Goal: Information Seeking & Learning: Learn about a topic

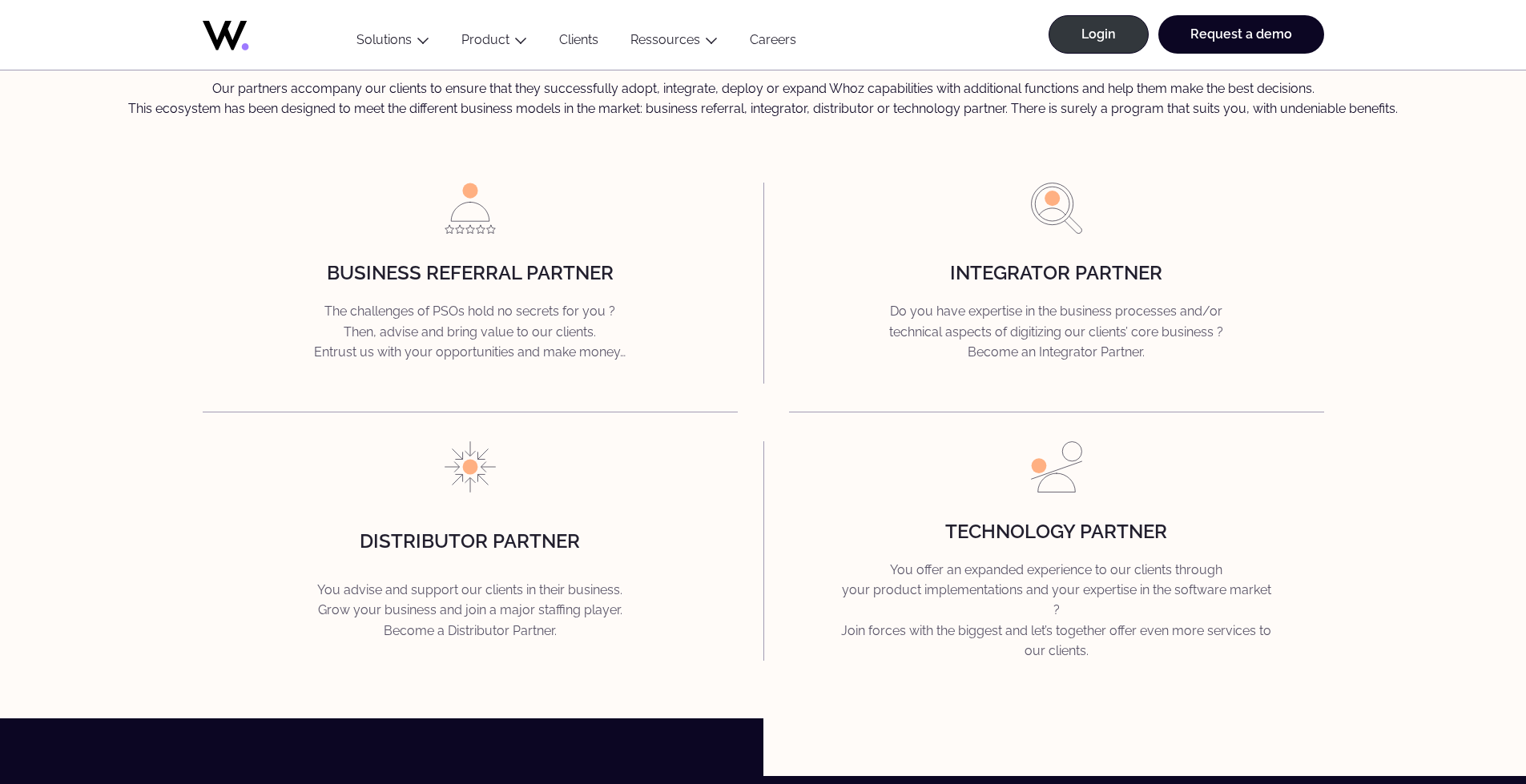
scroll to position [2196, 0]
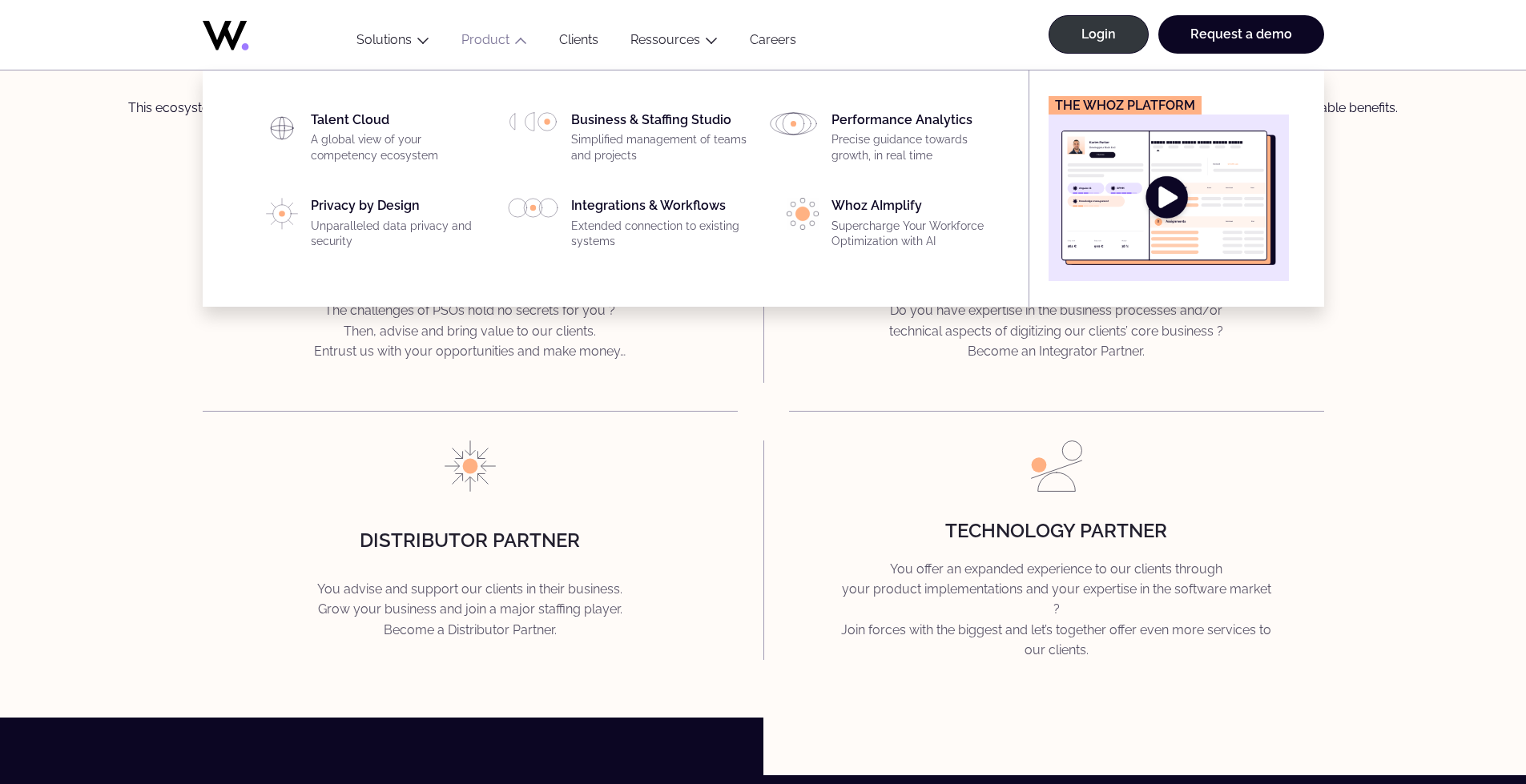
click at [493, 39] on link "Product" at bounding box center [485, 39] width 48 height 15
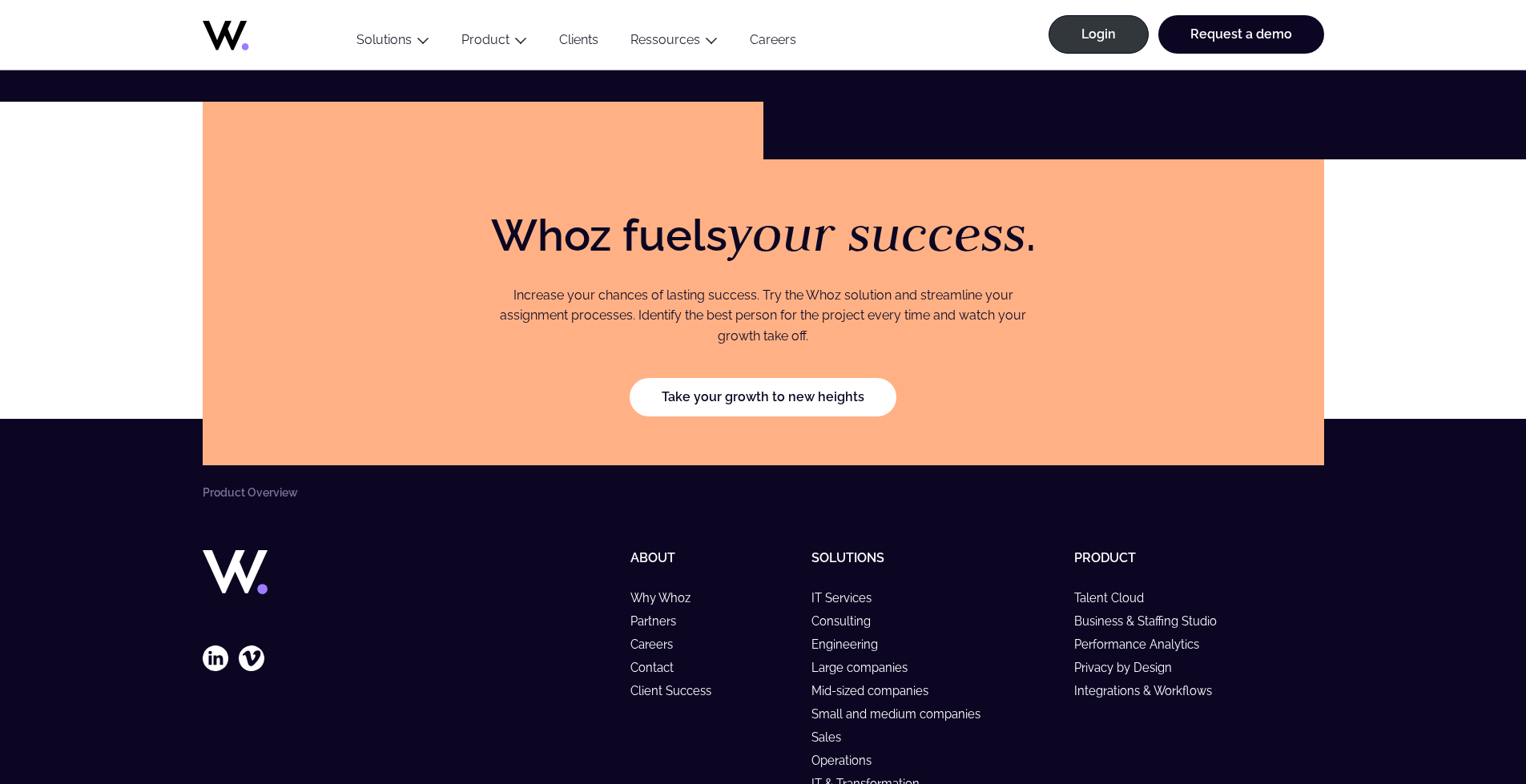
scroll to position [2848, 0]
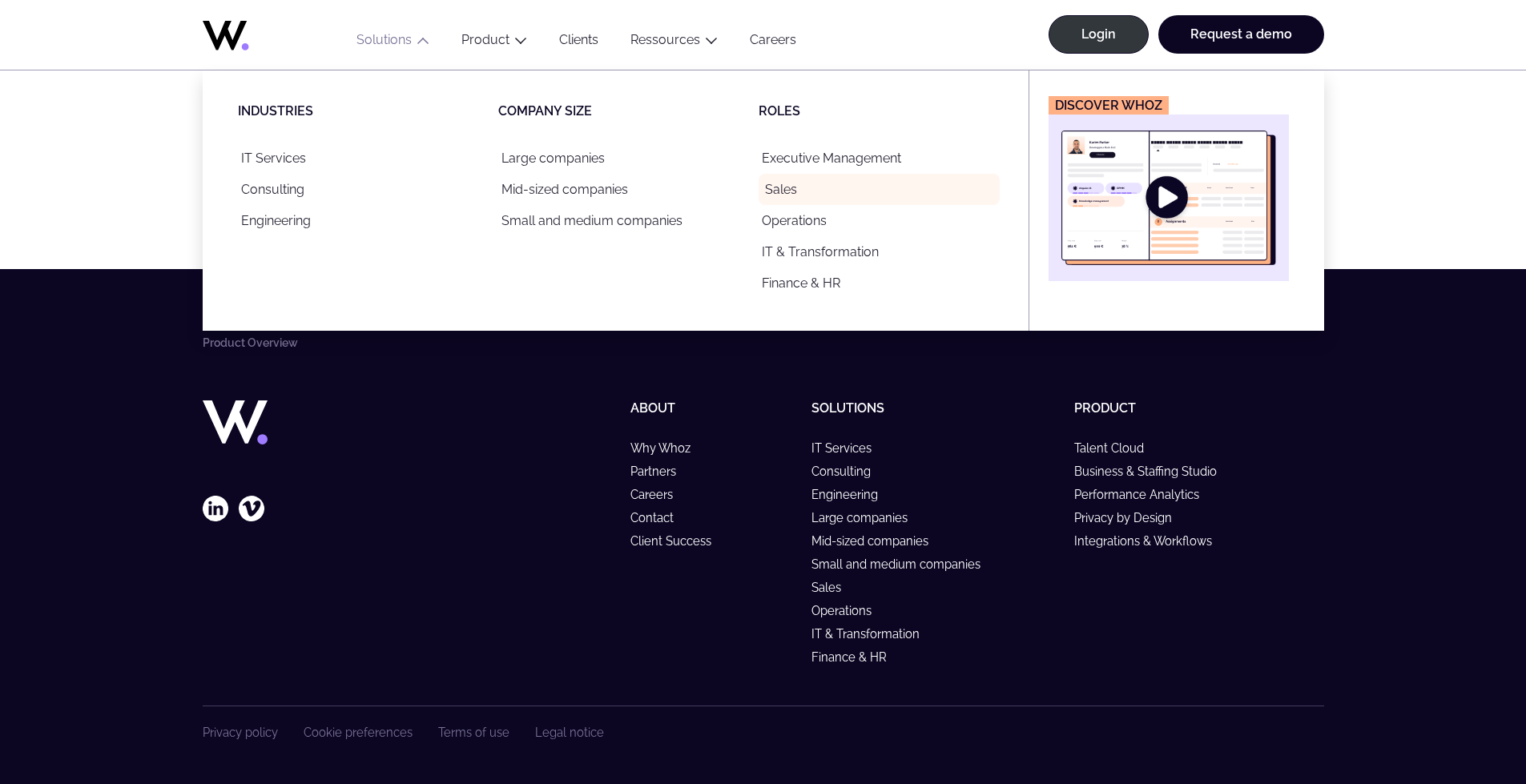
click at [810, 193] on link "Sales" at bounding box center [880, 190] width 241 height 31
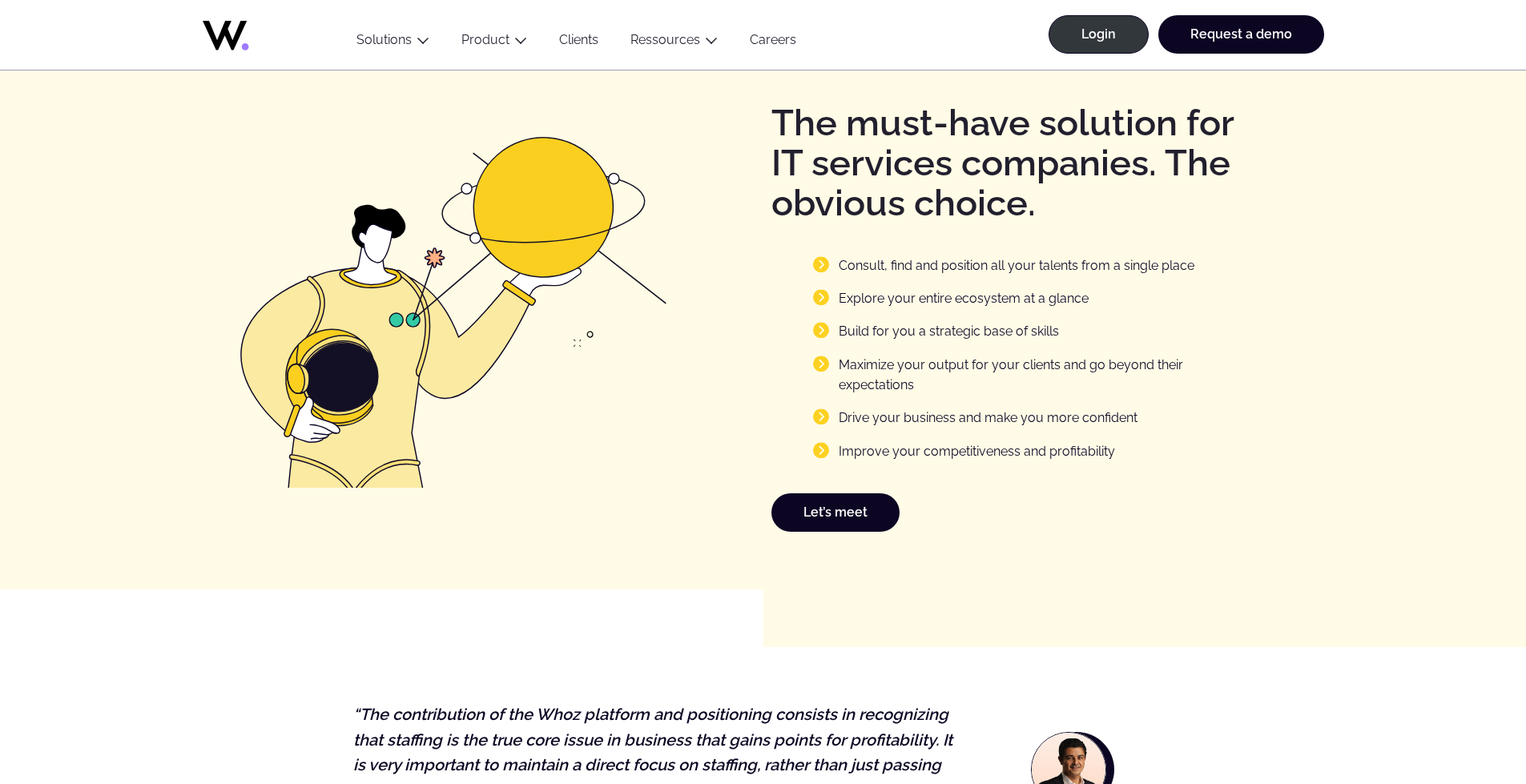
scroll to position [2053, 0]
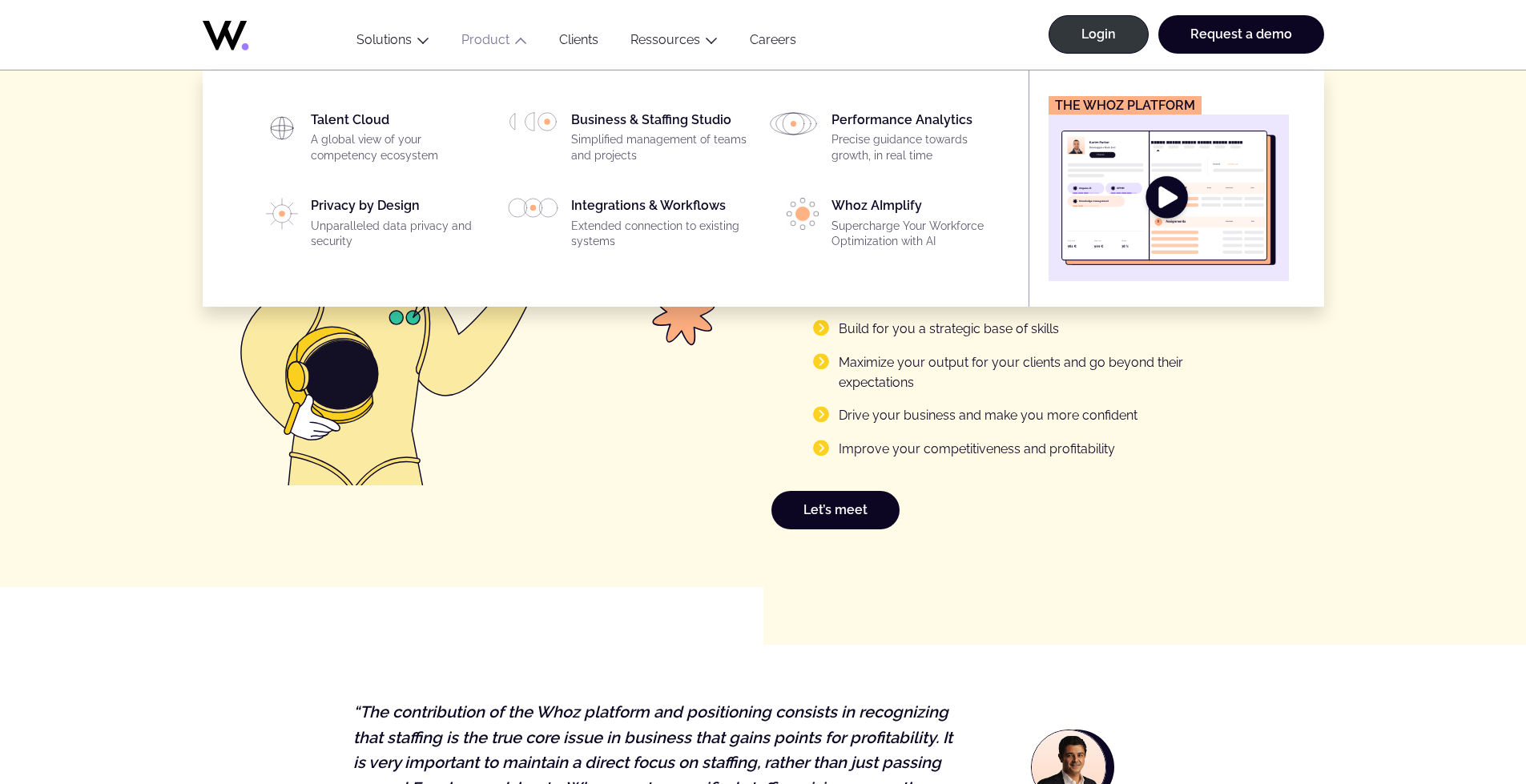
click at [510, 40] on button "Product" at bounding box center [494, 43] width 98 height 22
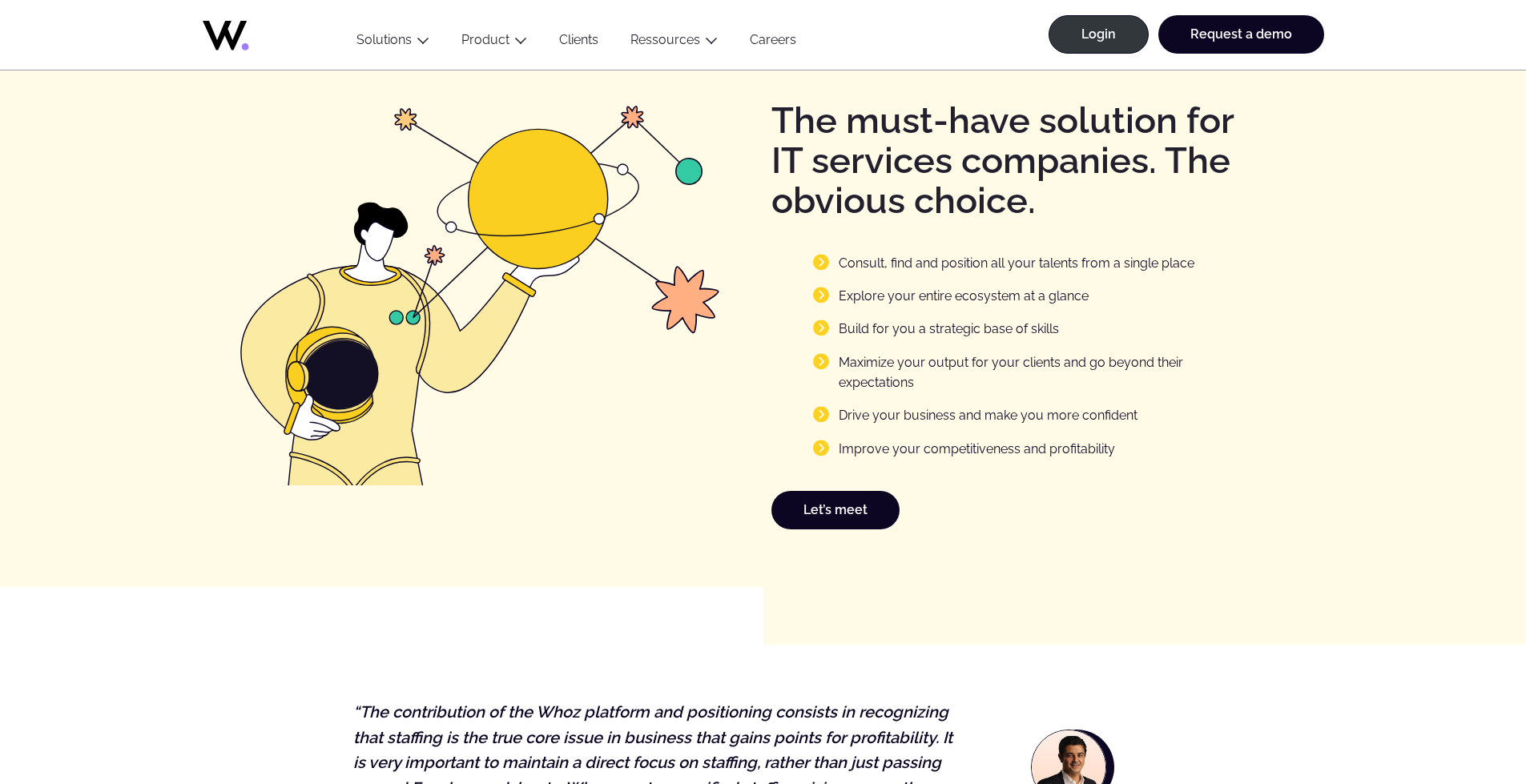
click at [510, 40] on button "Product" at bounding box center [494, 43] width 98 height 22
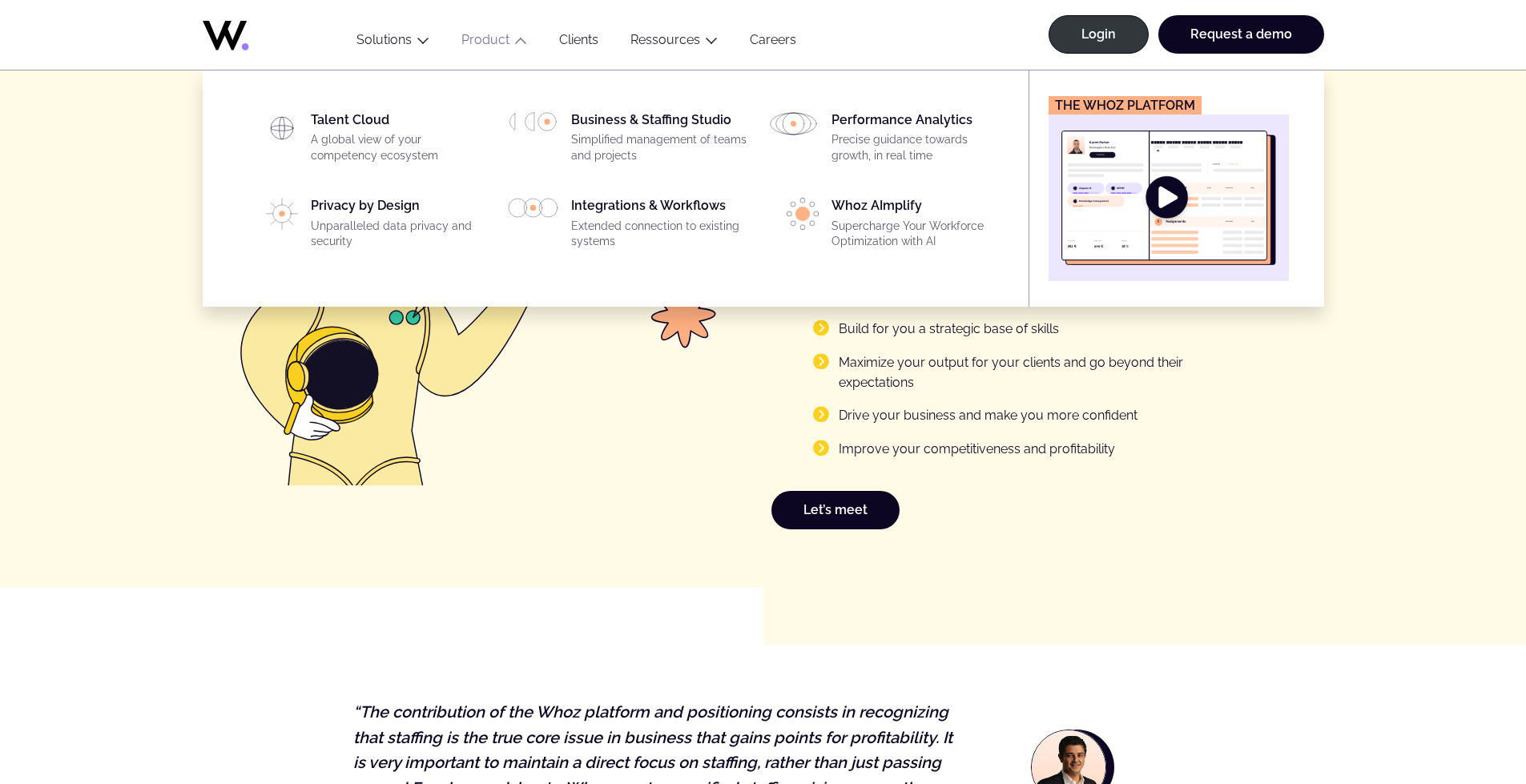
click at [529, 37] on button "Product" at bounding box center [494, 43] width 98 height 22
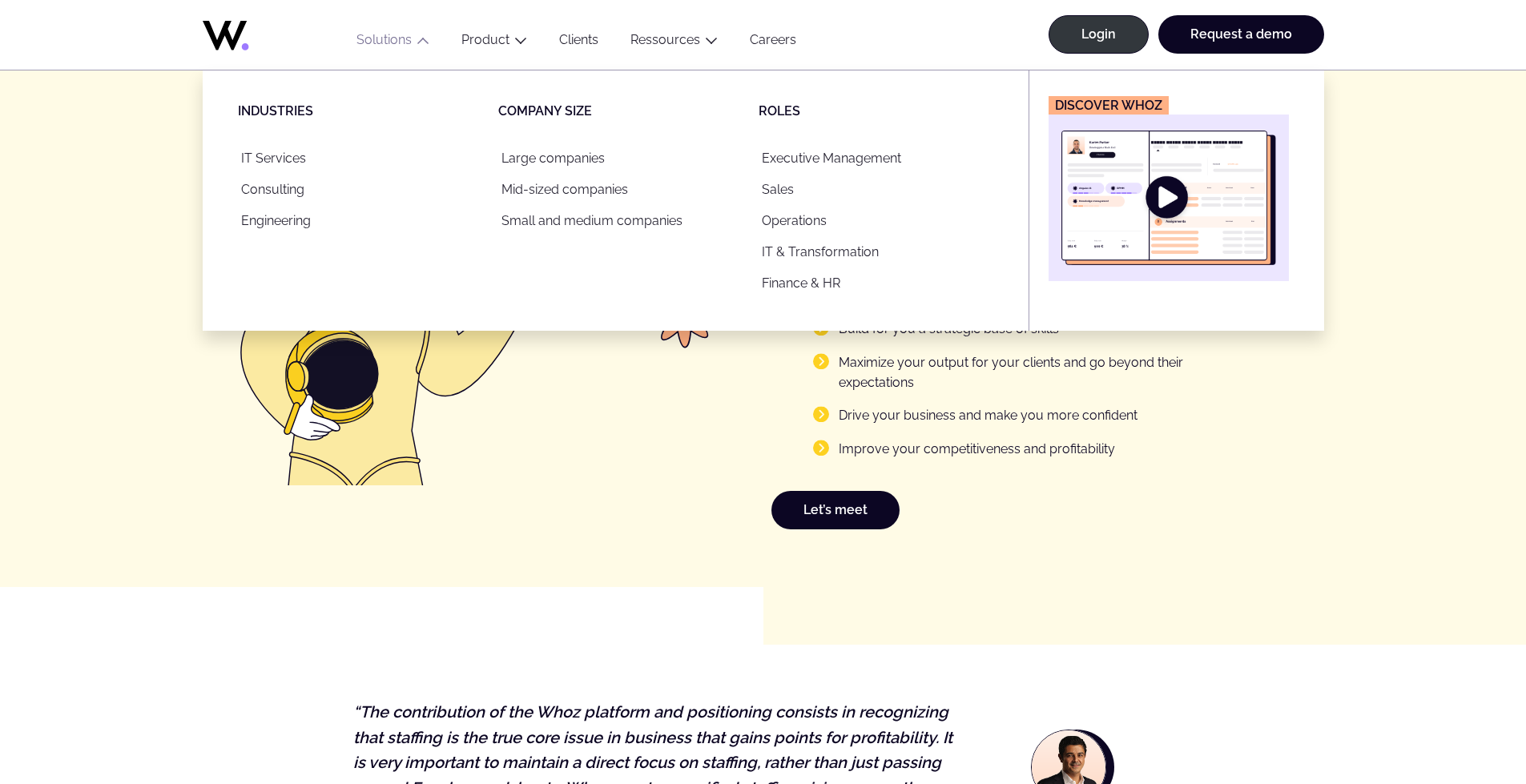
click at [435, 46] on button "Solutions" at bounding box center [393, 43] width 105 height 22
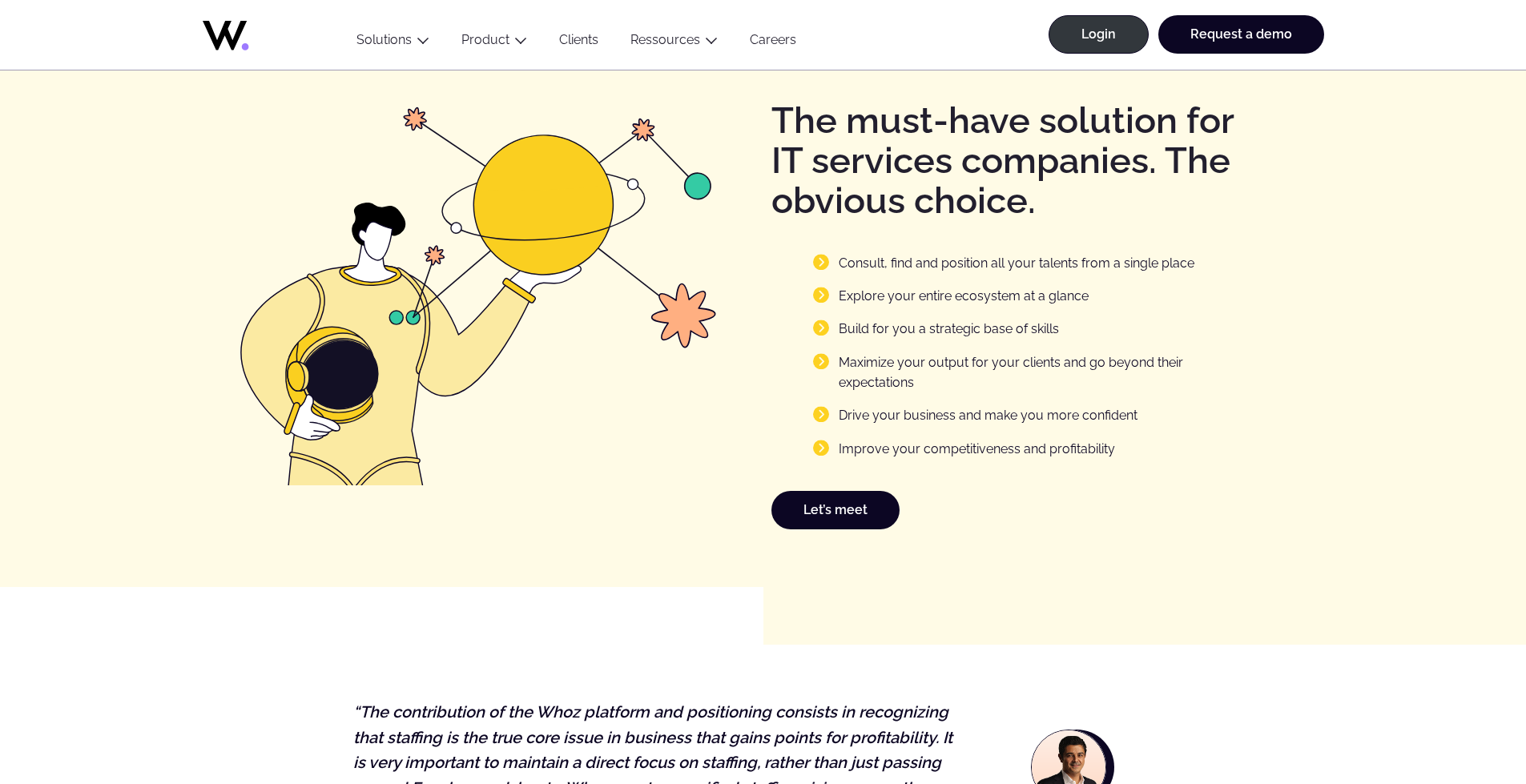
click at [435, 46] on button "Solutions" at bounding box center [393, 43] width 105 height 22
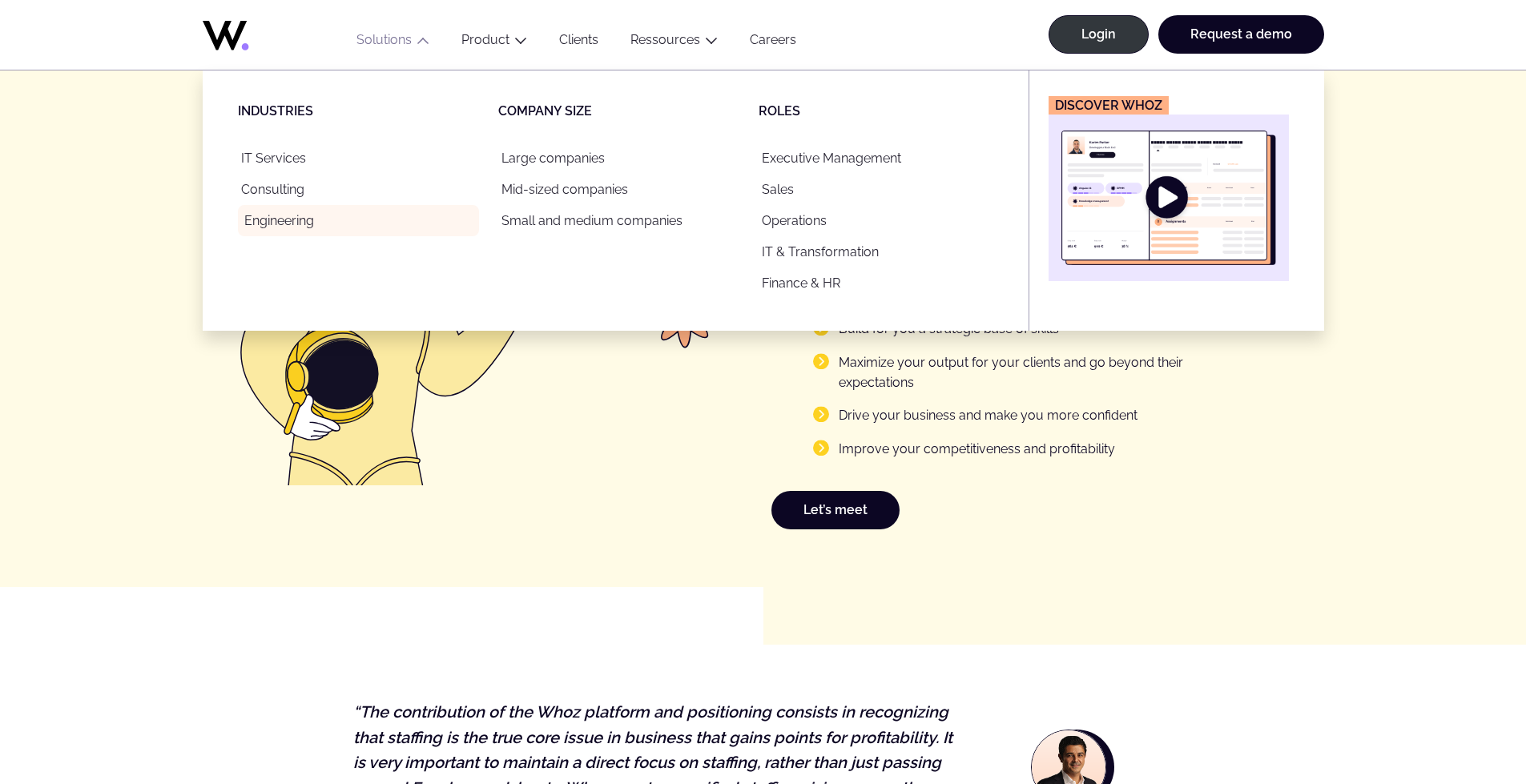
click at [288, 222] on link "Engineering" at bounding box center [359, 221] width 241 height 31
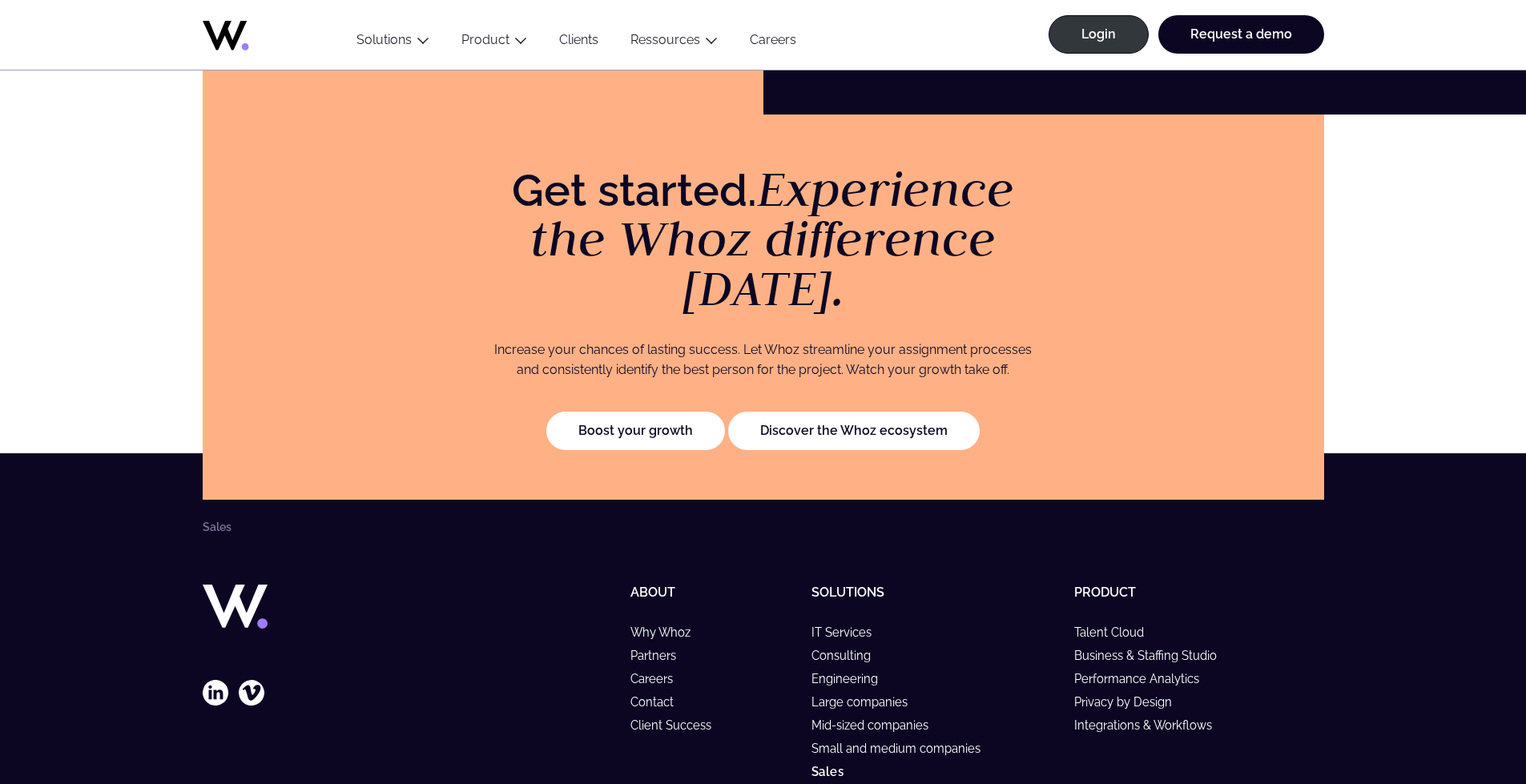
scroll to position [3315, 0]
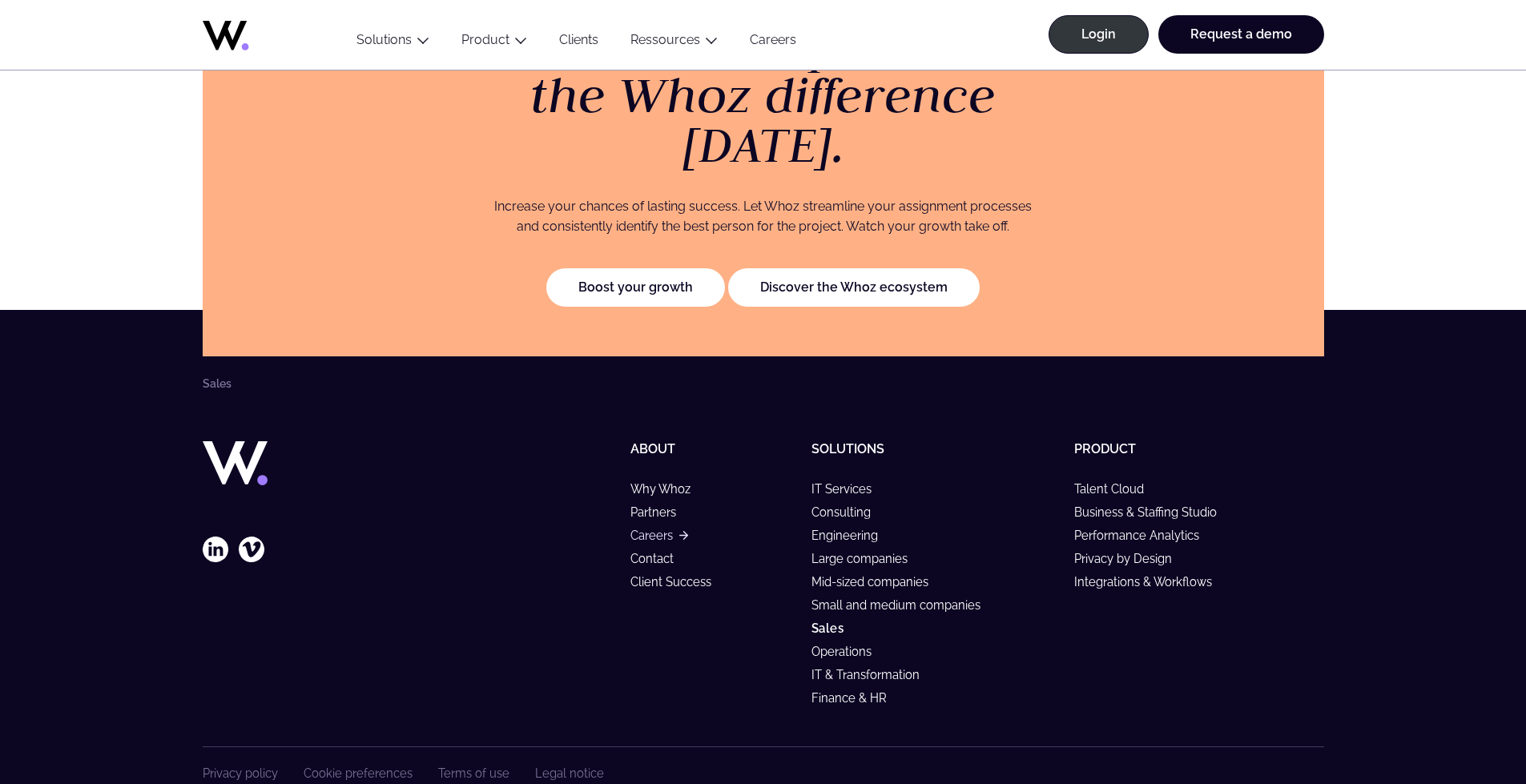
click at [654, 529] on link "Careers" at bounding box center [658, 536] width 57 height 14
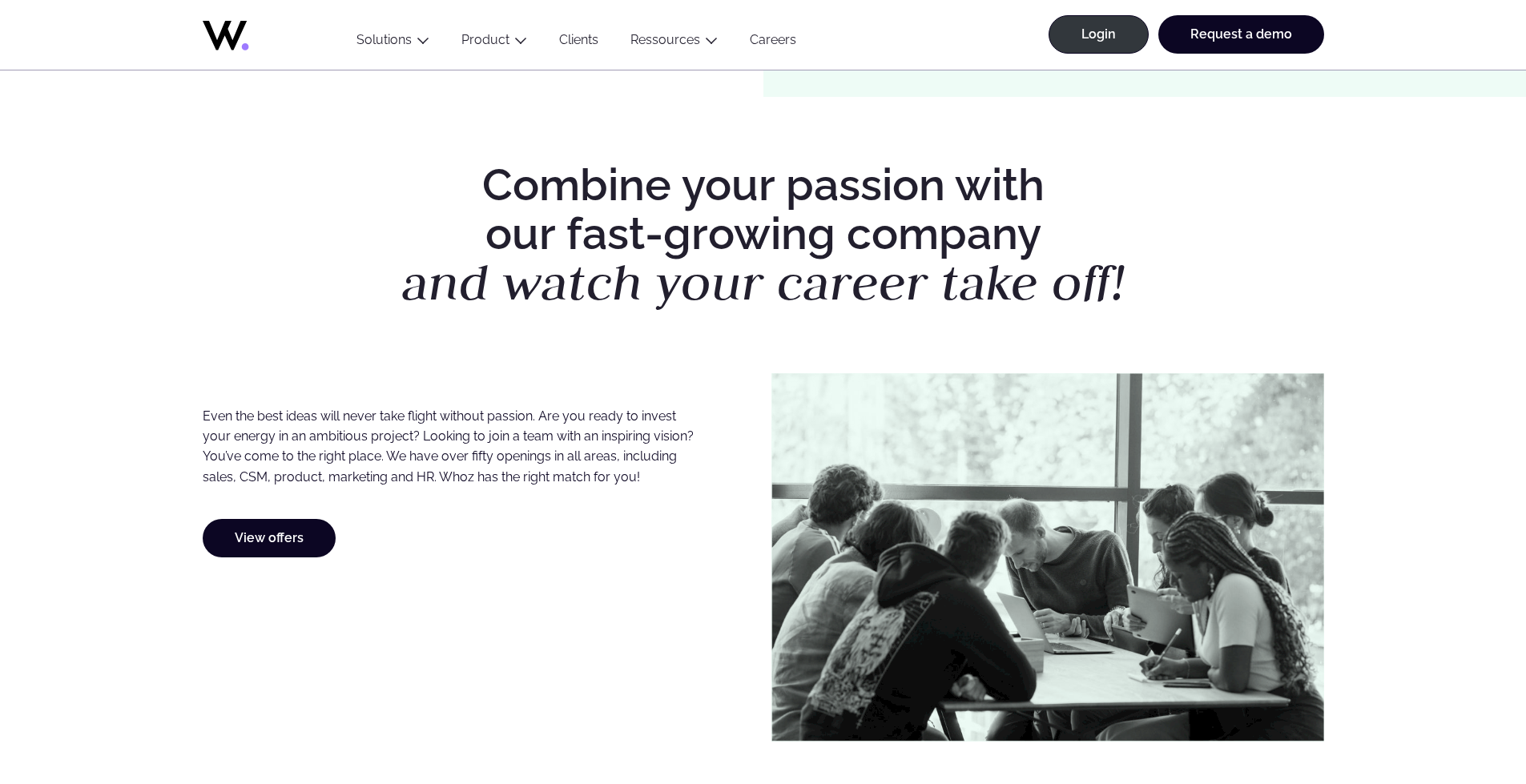
scroll to position [652, 0]
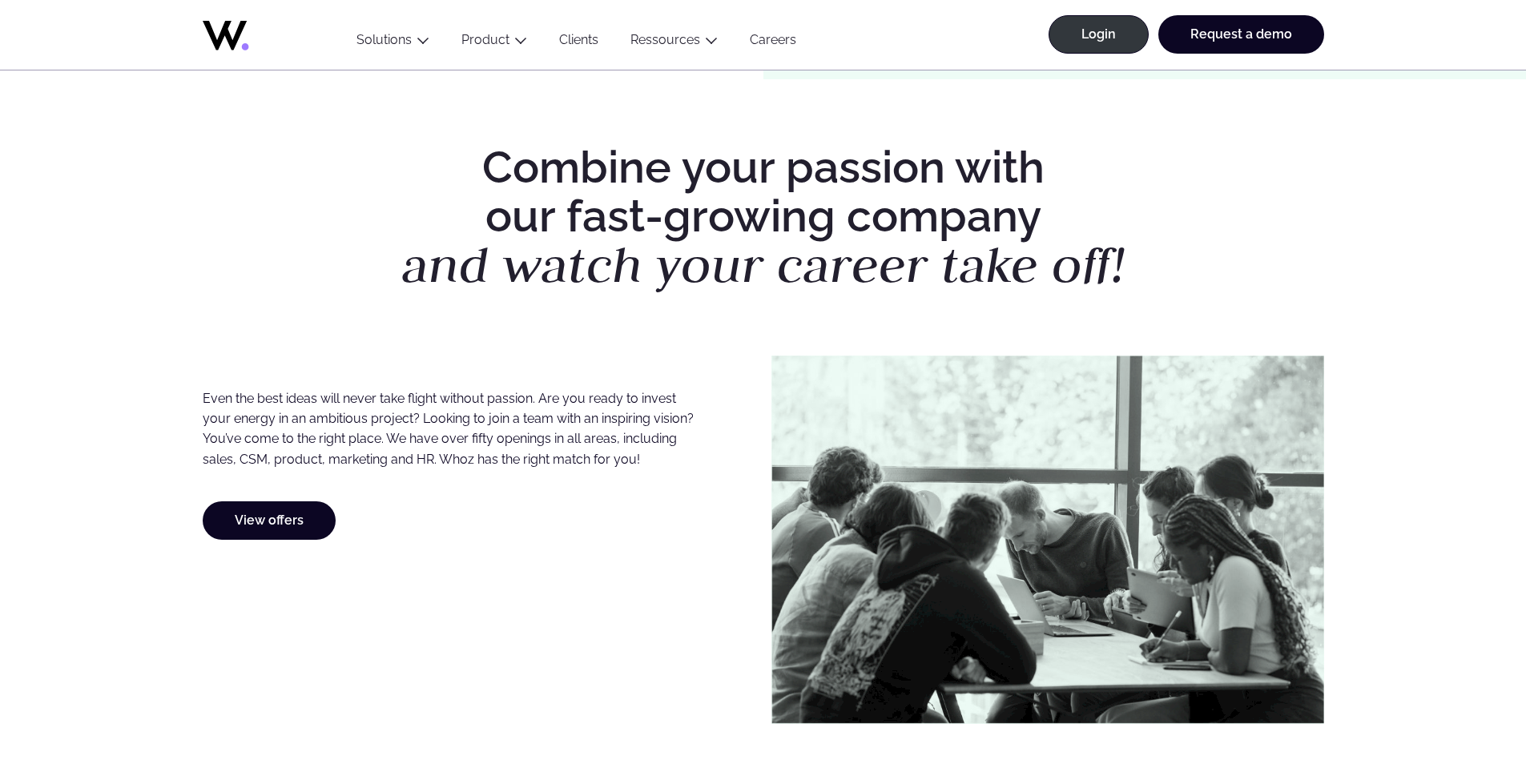
click at [638, 548] on div "Even the best ideas will never take flight without passion. Are you ready to in…" at bounding box center [479, 539] width 553 height 368
